Goal: Feedback & Contribution: Submit feedback/report problem

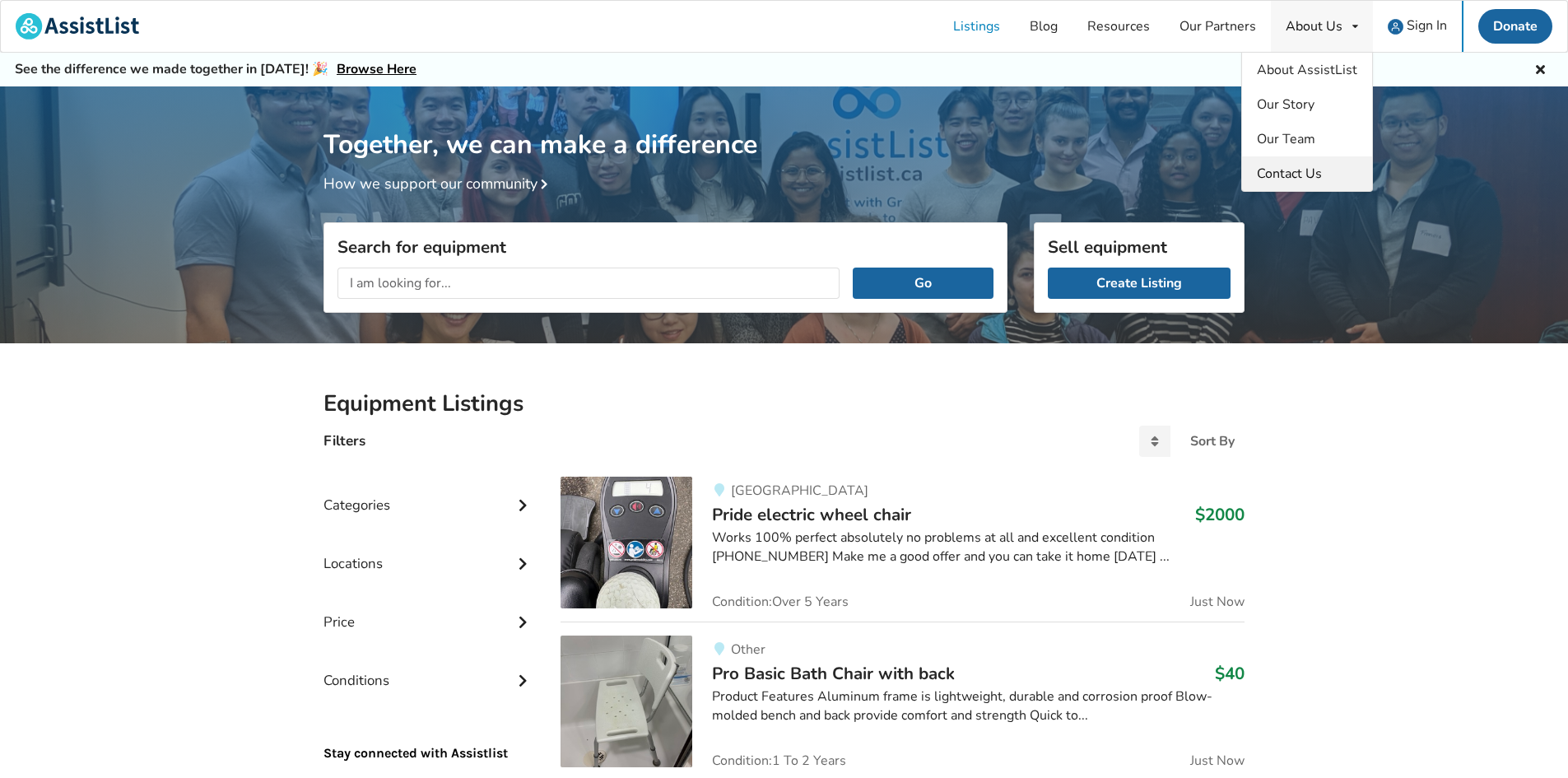
click at [1291, 177] on span "Contact Us" at bounding box center [1290, 173] width 65 height 18
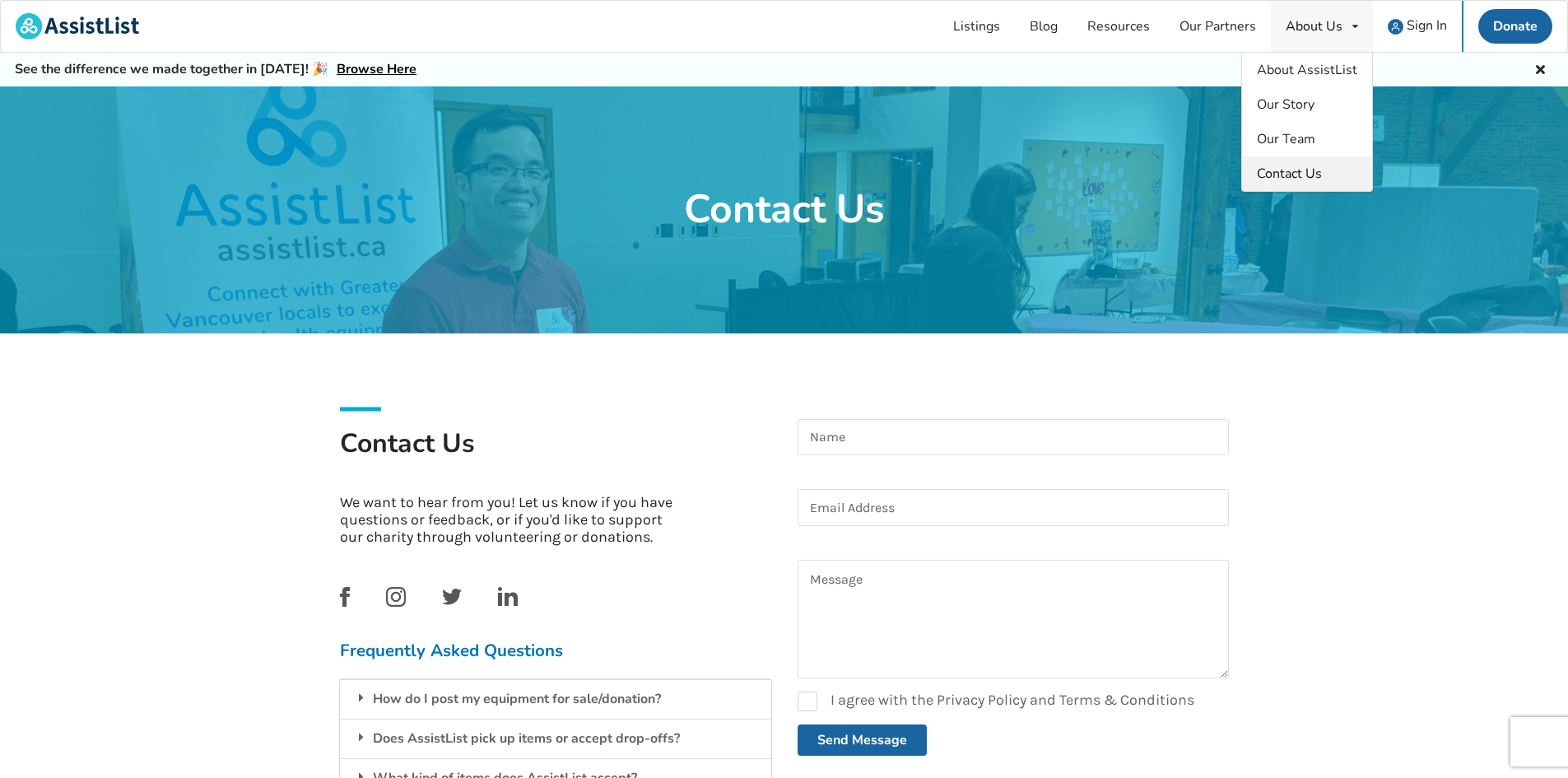
click at [1303, 176] on span "Contact Us" at bounding box center [1290, 173] width 65 height 18
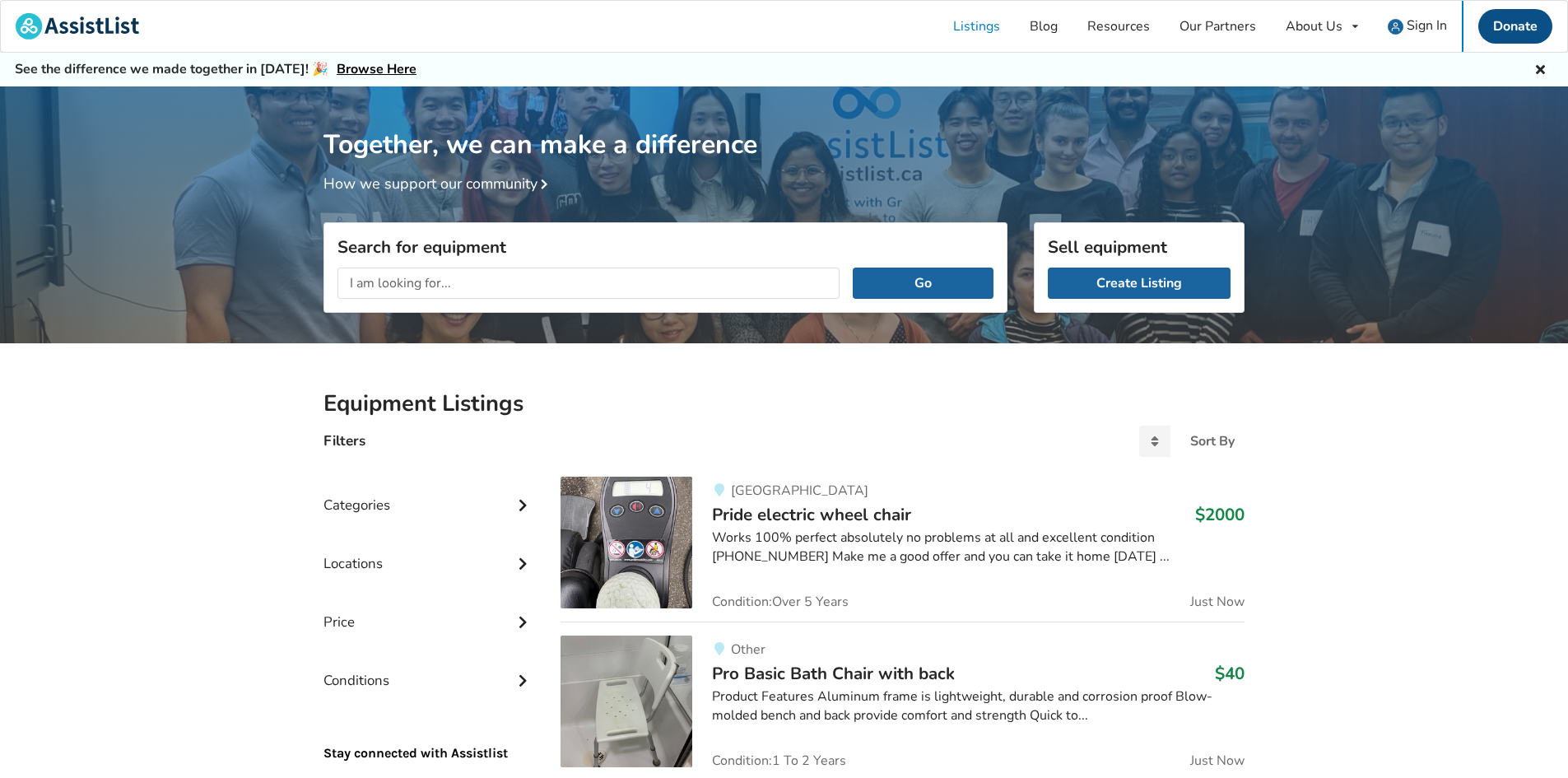
click at [1520, 19] on link "Donate" at bounding box center [1515, 26] width 74 height 34
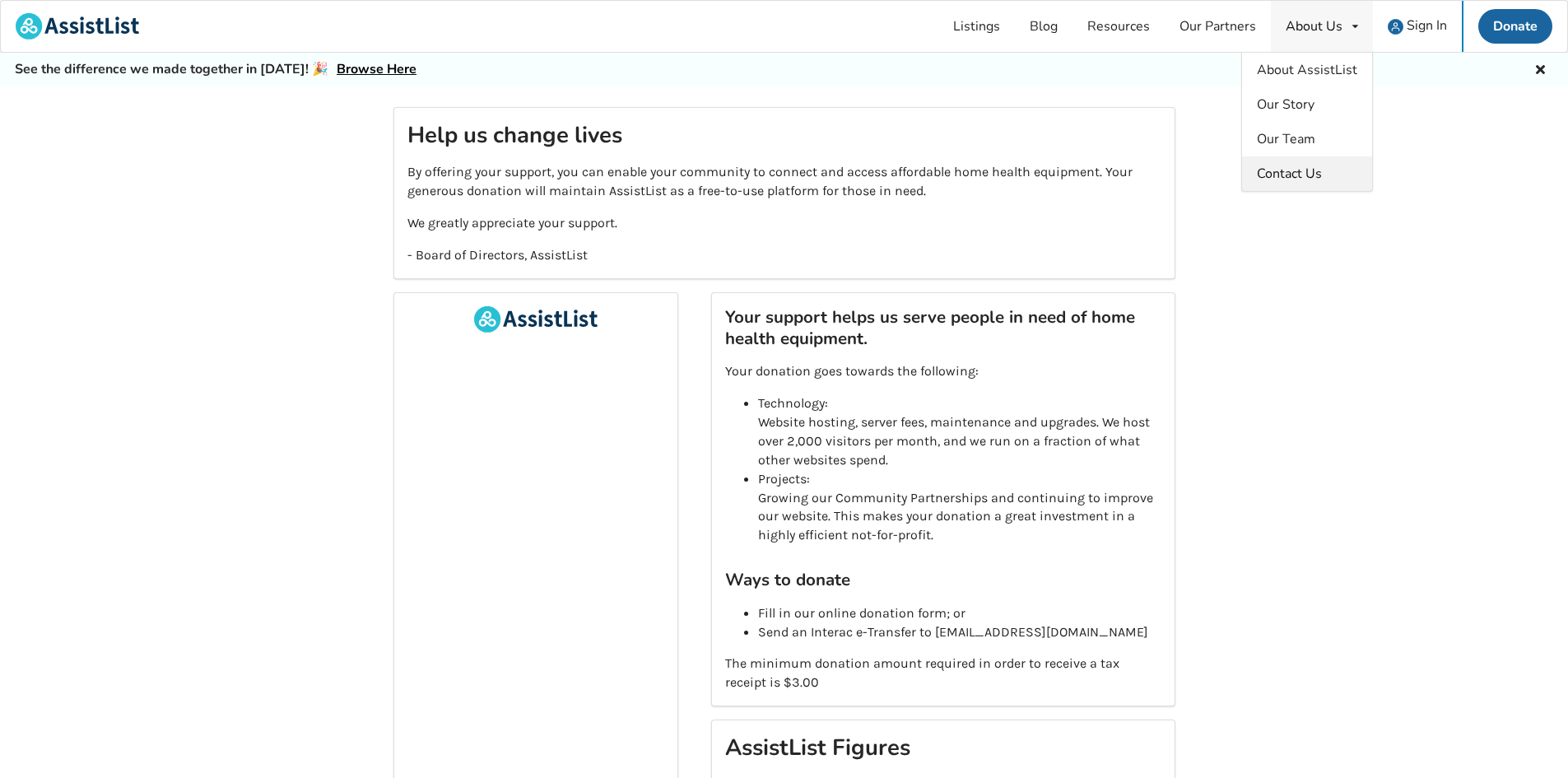
click at [1291, 172] on span "Contact Us" at bounding box center [1290, 173] width 65 height 18
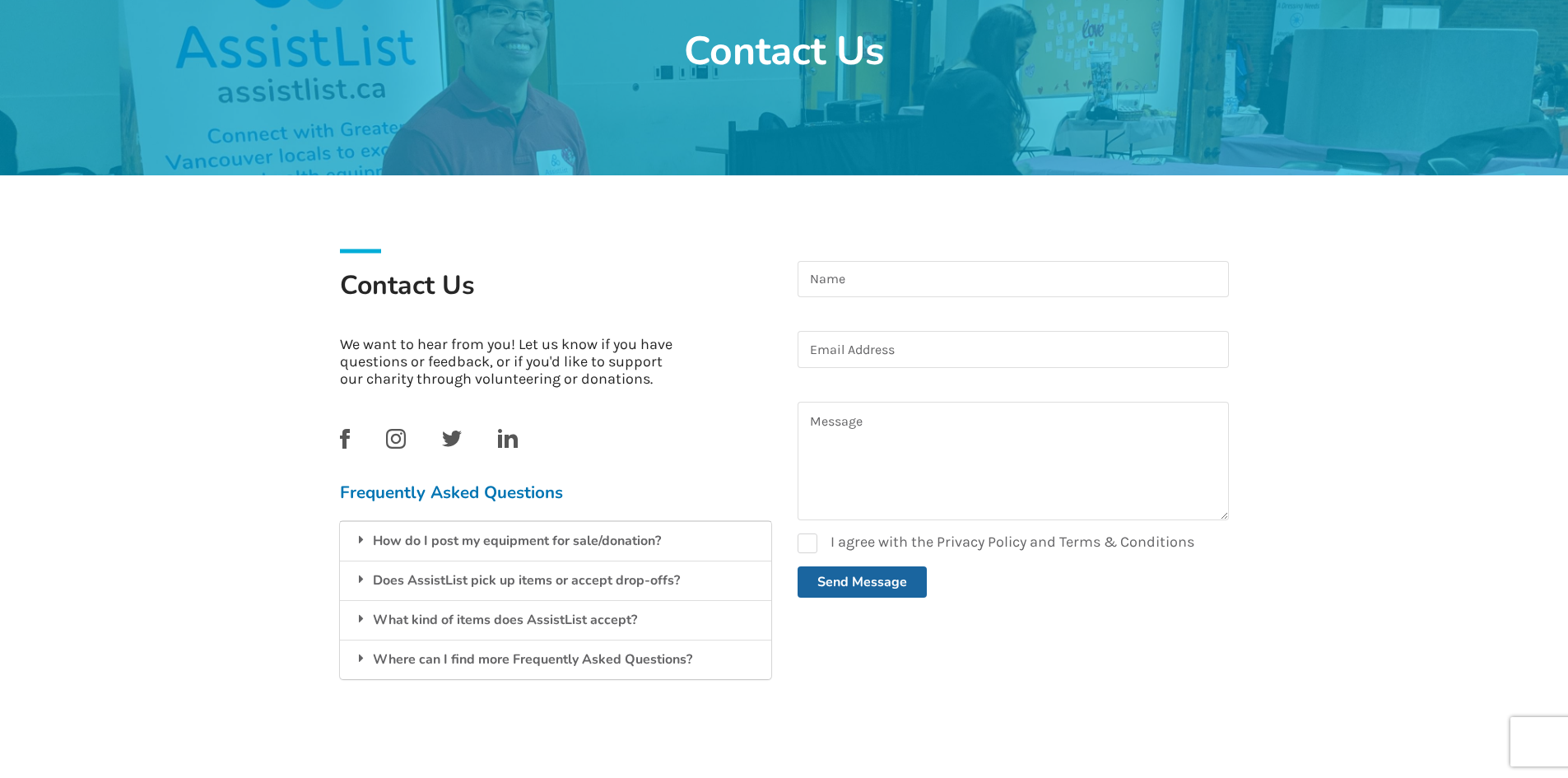
scroll to position [165, 0]
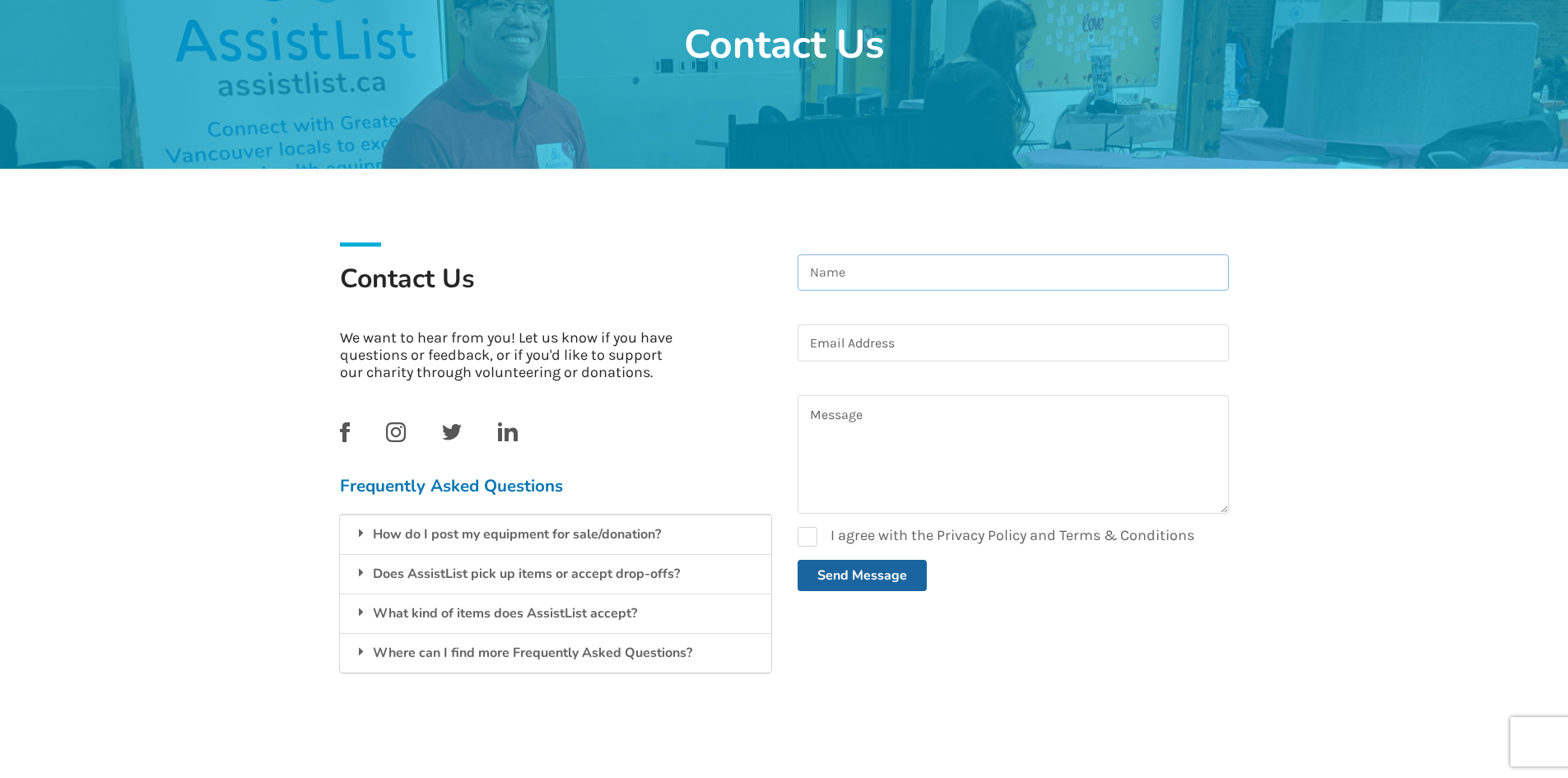
click at [875, 269] on input at bounding box center [1014, 273] width 431 height 37
type input "[PERSON_NAME]"
click at [867, 341] on input at bounding box center [1014, 343] width 431 height 37
click at [939, 339] on input "[EMAIL_ADDRESS][DOMAIN_NAME]" at bounding box center [1014, 343] width 431 height 37
type input "[EMAIL_ADDRESS][DOMAIN_NAME]"
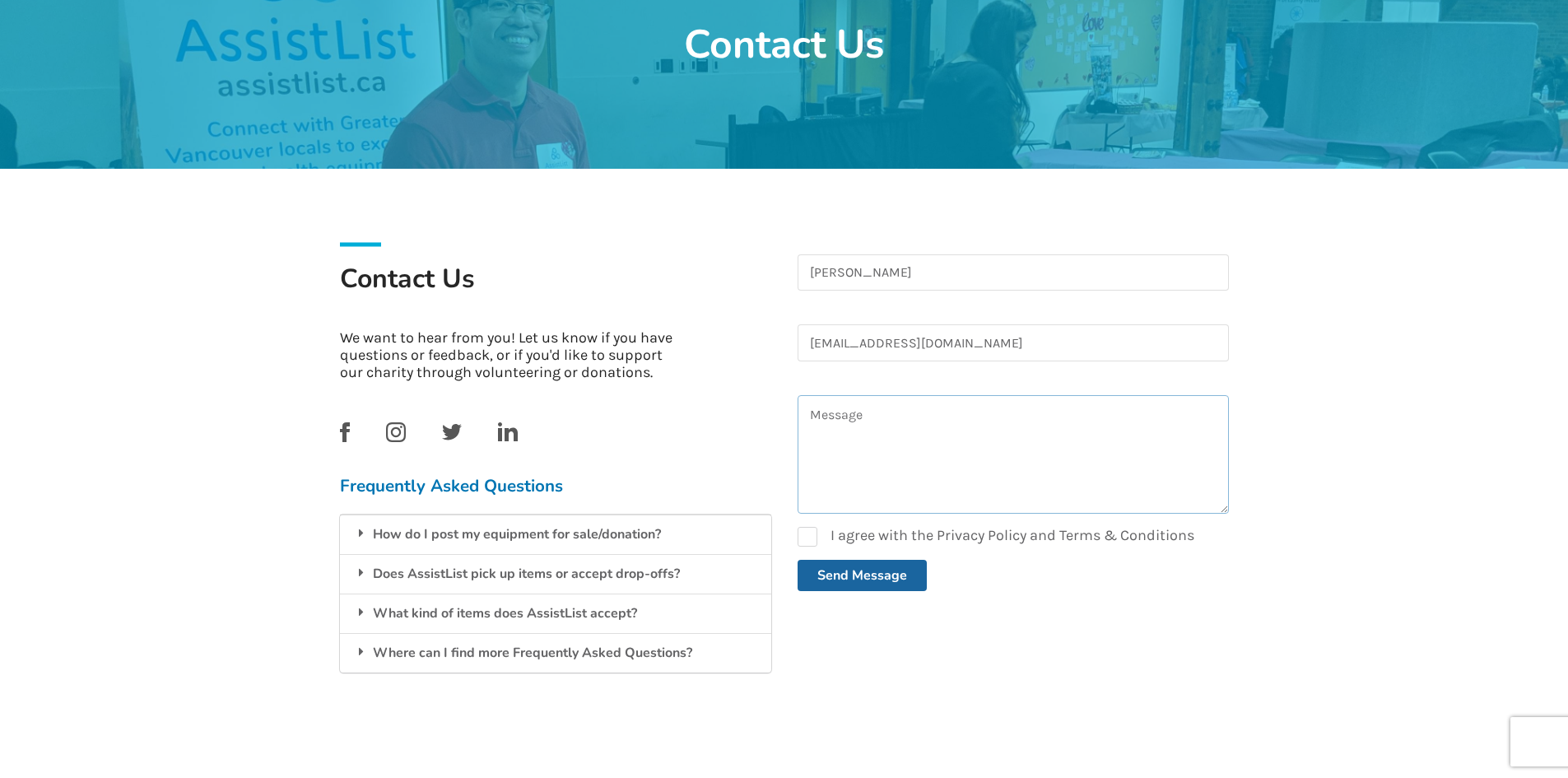
click at [886, 428] on textarea at bounding box center [1014, 454] width 431 height 119
click at [1030, 422] on textarea "I lived in [GEOGRAPHIC_DATA]. I have some" at bounding box center [1014, 454] width 431 height 119
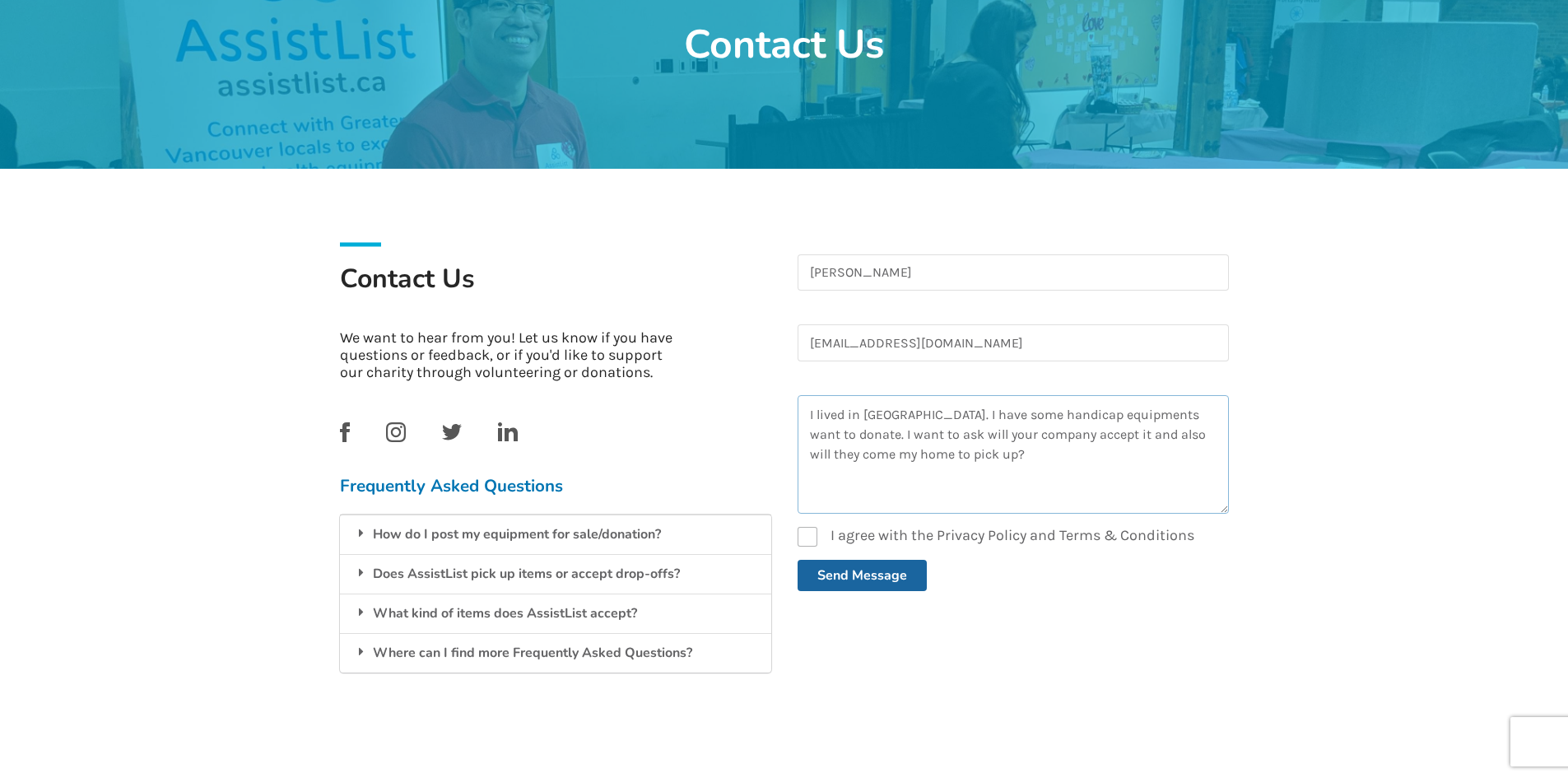
type textarea "I lived in [GEOGRAPHIC_DATA]. I have some handicap equipments want to donate. I…"
click at [812, 539] on label "I agree with the Privacy Policy and Terms & Conditions" at bounding box center [996, 537] width 397 height 19
checkbox input "true"
click at [824, 578] on button "Send Message" at bounding box center [862, 576] width 129 height 32
checkbox input "false"
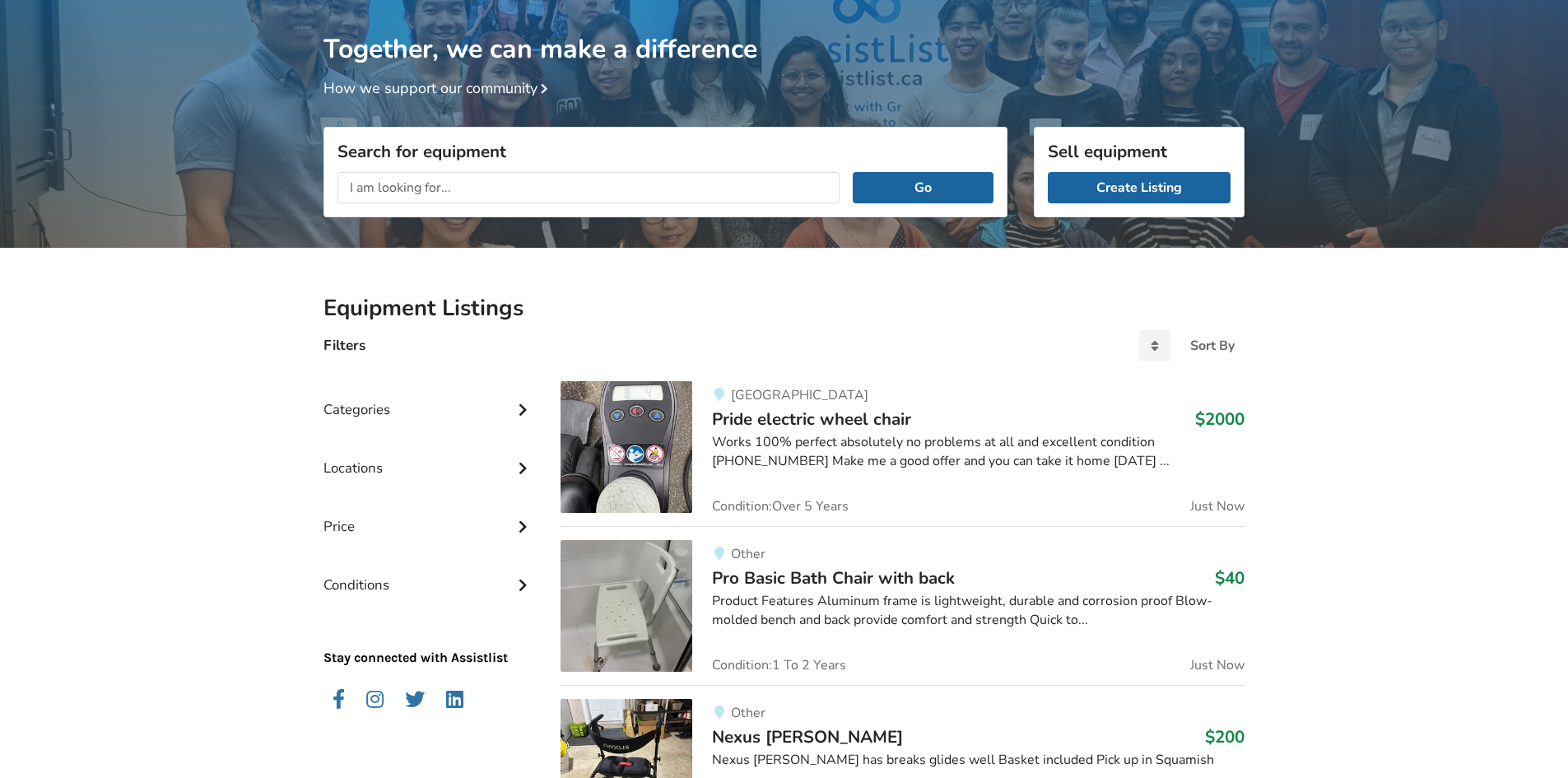
scroll to position [83, 0]
